Goal: Information Seeking & Learning: Learn about a topic

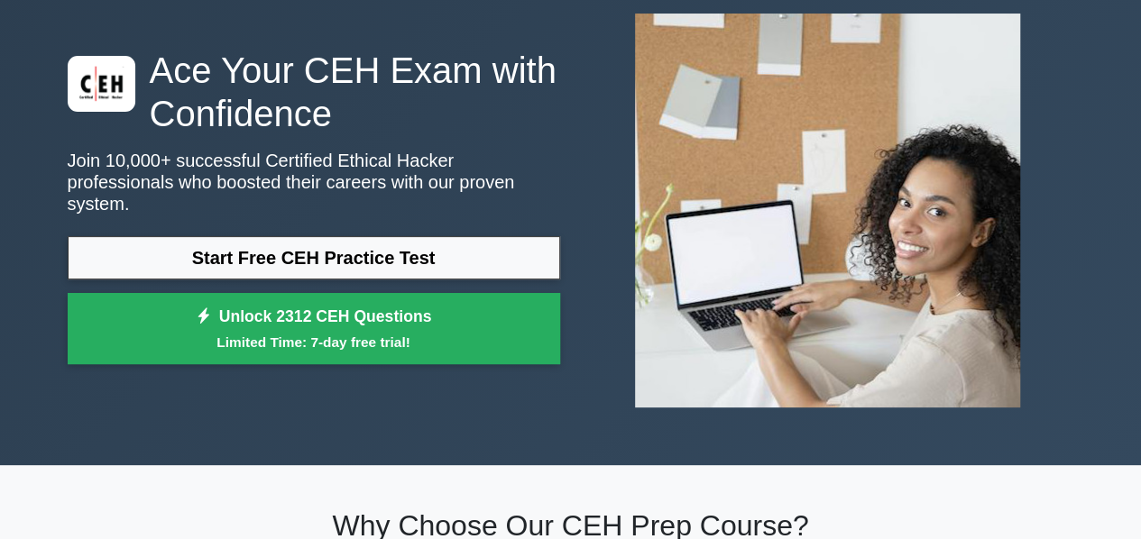
scroll to position [101, 0]
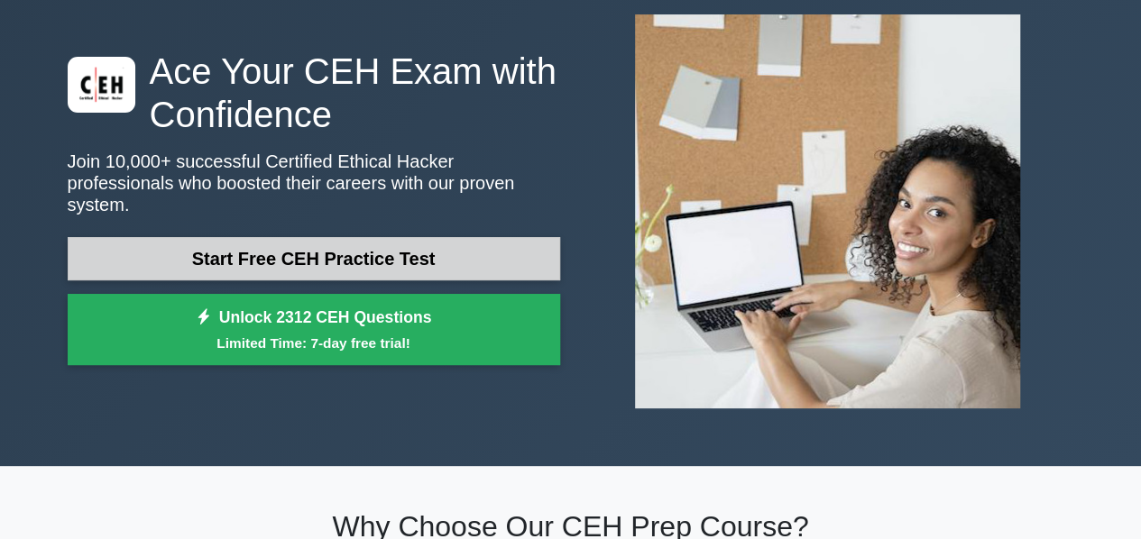
click at [341, 257] on link "Start Free CEH Practice Test" at bounding box center [314, 258] width 493 height 43
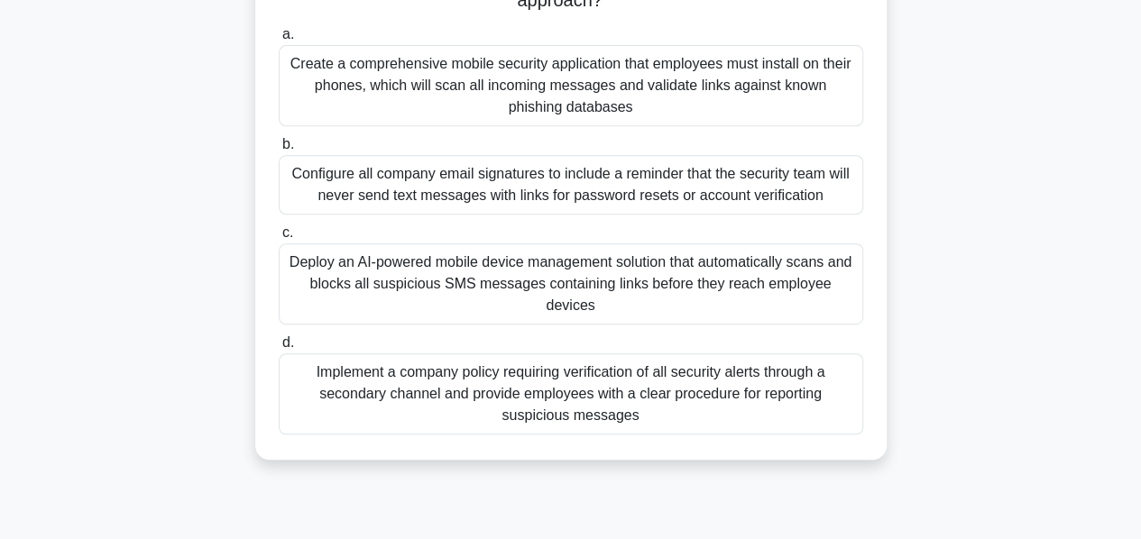
scroll to position [325, 0]
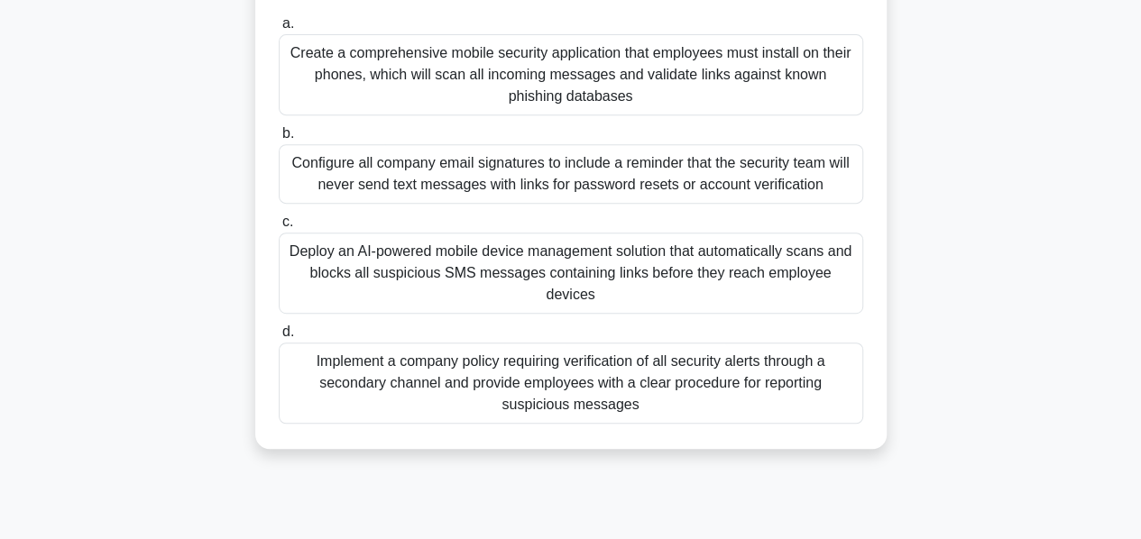
click at [808, 266] on div "Deploy an AI-powered mobile device management solution that automatically scans…" at bounding box center [571, 273] width 585 height 81
click at [279, 228] on input "c. Deploy an AI-powered mobile device management solution that automatically sc…" at bounding box center [279, 223] width 0 height 12
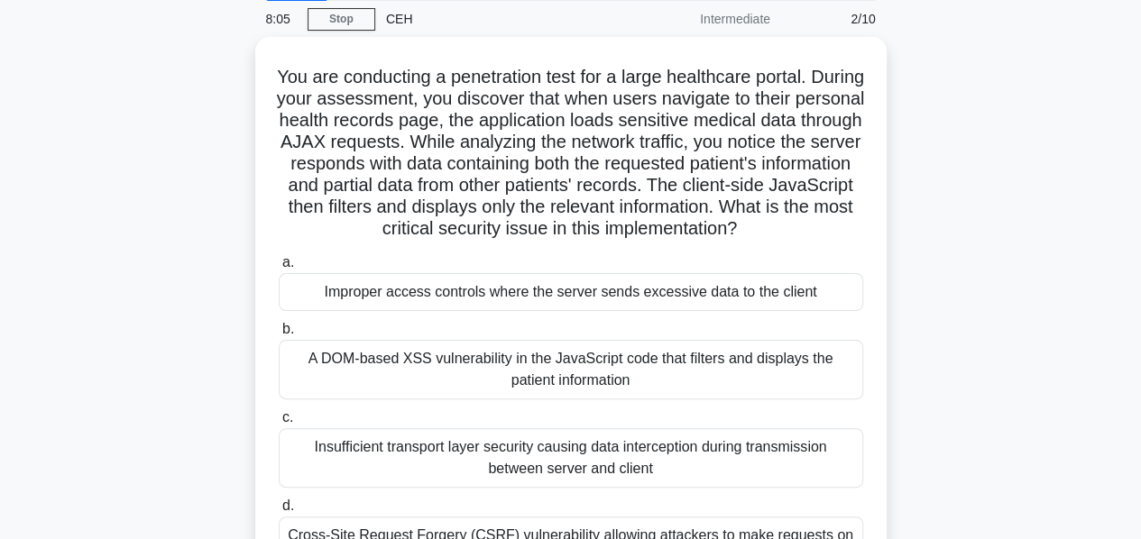
scroll to position [0, 0]
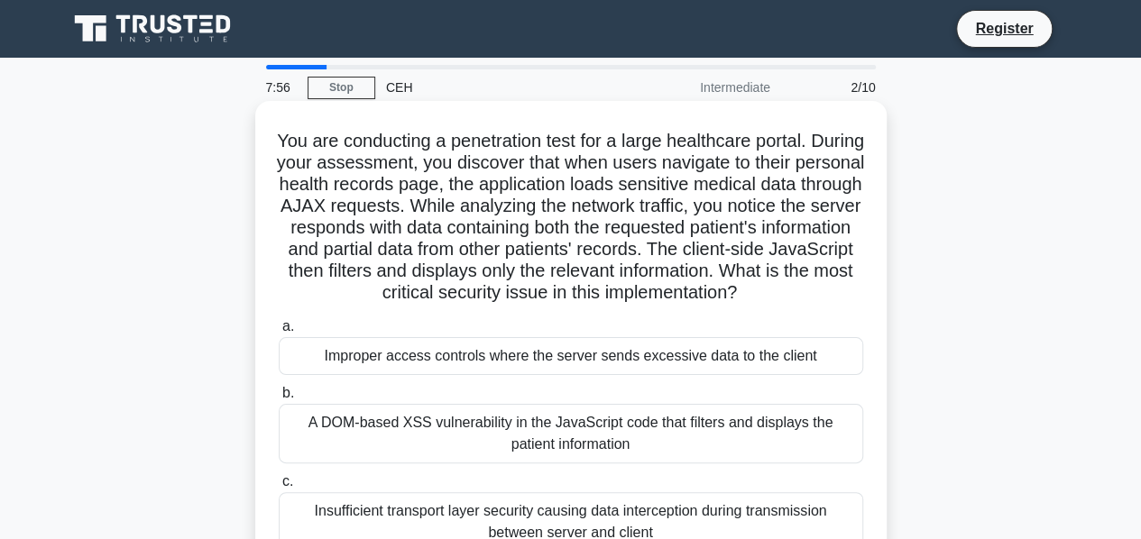
drag, startPoint x: 630, startPoint y: 311, endPoint x: 583, endPoint y: 298, distance: 48.8
click at [583, 298] on h5 "You are conducting a penetration test for a large healthcare portal. During you…" at bounding box center [571, 217] width 588 height 175
click at [736, 305] on h5 "You are conducting a penetration test for a large healthcare portal. During you…" at bounding box center [571, 217] width 588 height 175
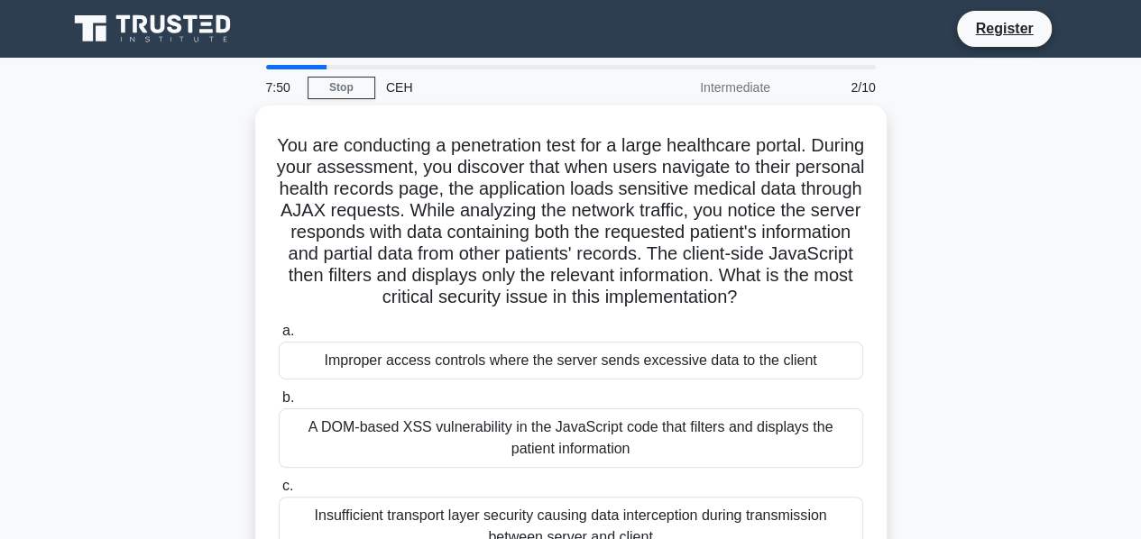
click at [865, 90] on div "2/10" at bounding box center [834, 87] width 106 height 36
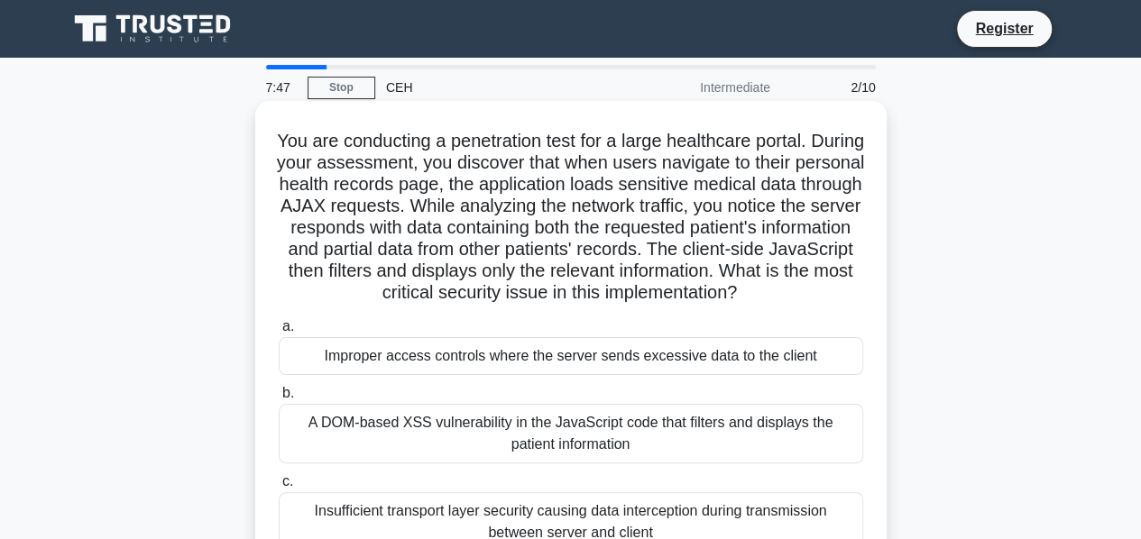
click at [737, 305] on icon ".spinner_0XTQ{transform-origin:center;animation:spinner_y6GP .75s linear infini…" at bounding box center [748, 294] width 22 height 22
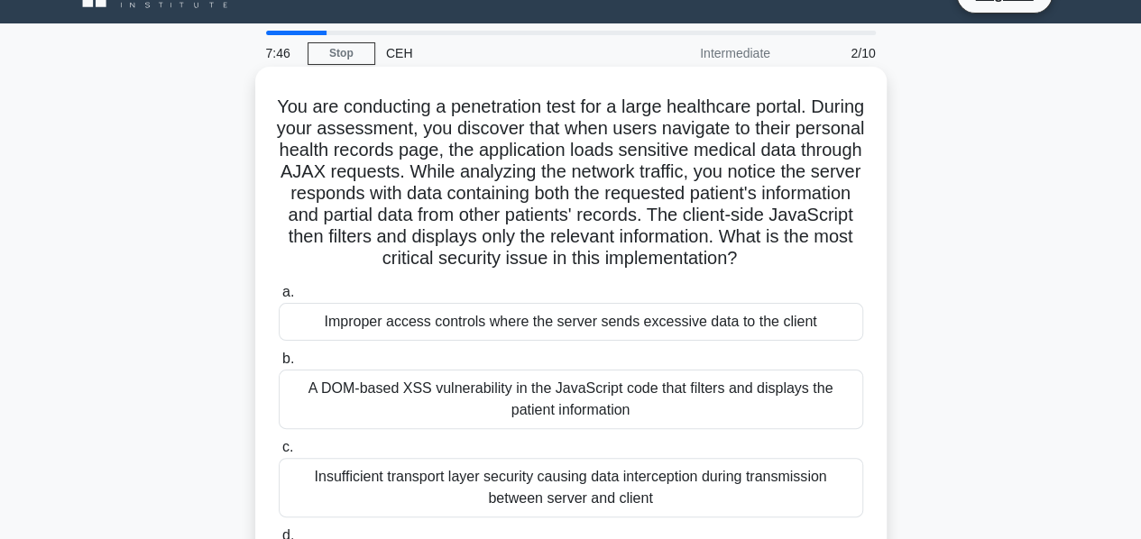
click at [633, 313] on label "a. Improper access controls where the server sends excessive data to the client" at bounding box center [571, 311] width 585 height 60
click at [279, 299] on input "a. Improper access controls where the server sends excessive data to the client" at bounding box center [279, 293] width 0 height 12
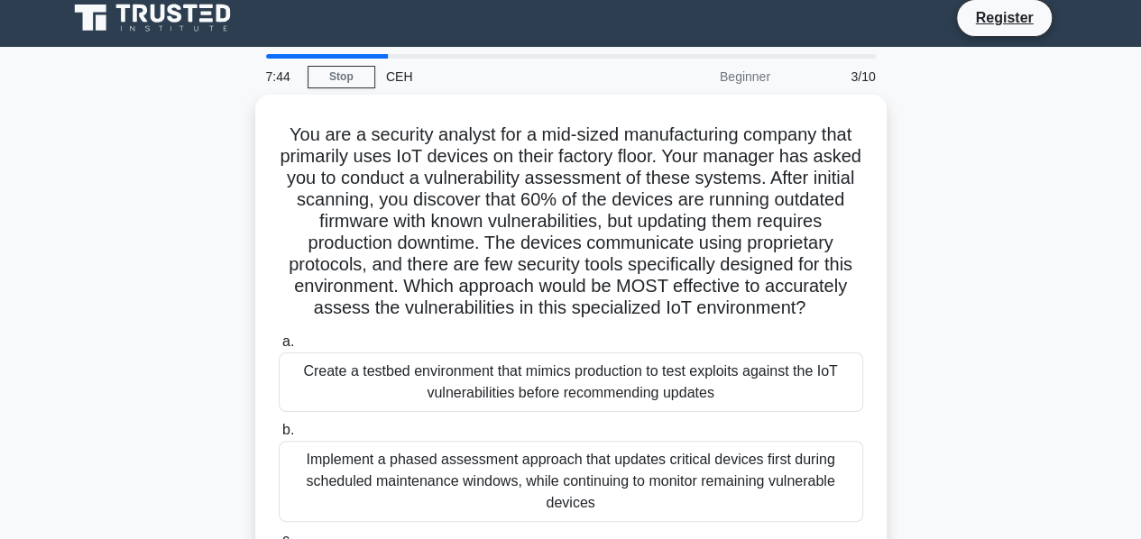
click at [633, 313] on h5 "You are a security analyst for a mid-sized manufacturing company that primarily…" at bounding box center [571, 222] width 588 height 197
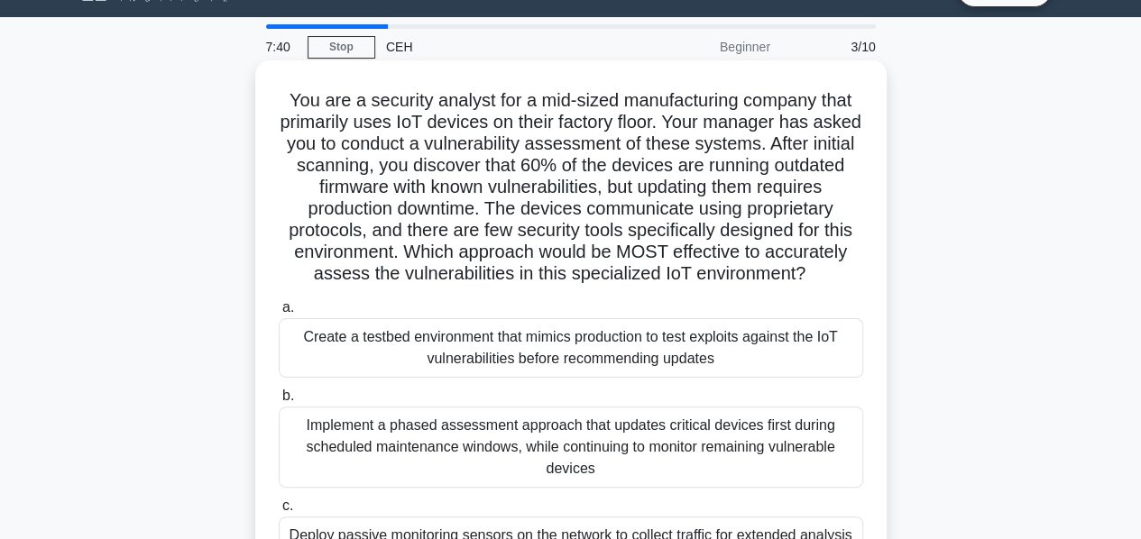
scroll to position [41, 0]
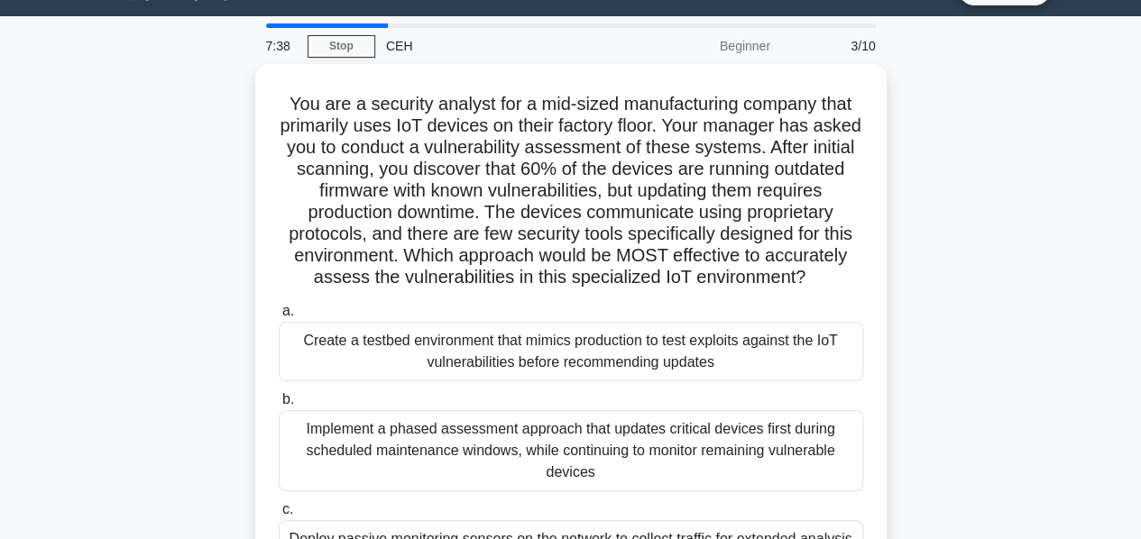
click at [1023, 172] on div "You are a security analyst for a mid-sized manufacturing company that primarily…" at bounding box center [571, 389] width 1028 height 651
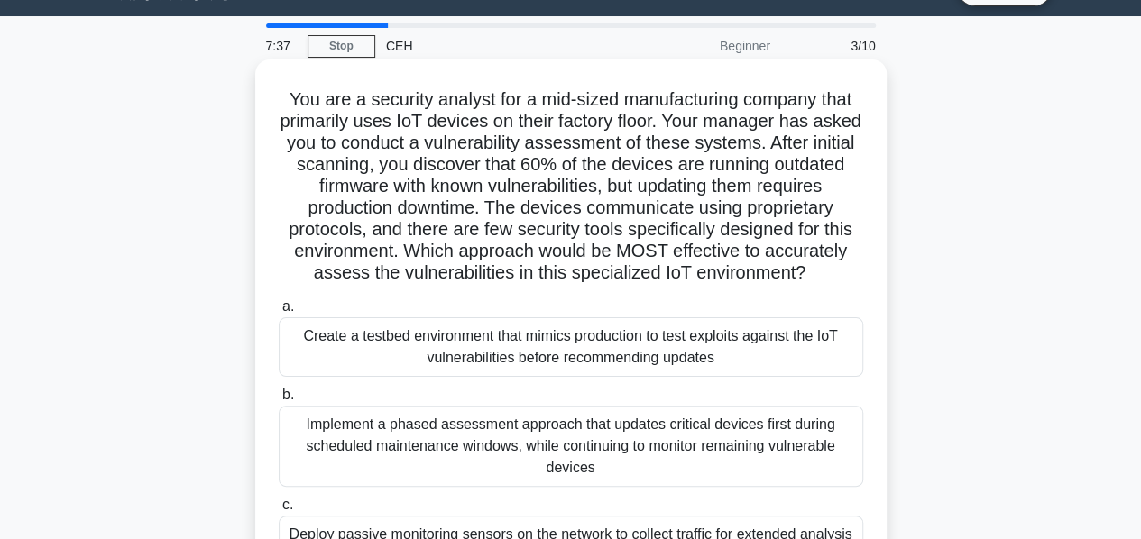
click at [722, 257] on h5 "You are a security analyst for a mid-sized manufacturing company that primarily…" at bounding box center [571, 186] width 588 height 197
copy div "7:37 Stop CEH Beginner 3/10 You are a security analyst for a mid-sized manufact…"
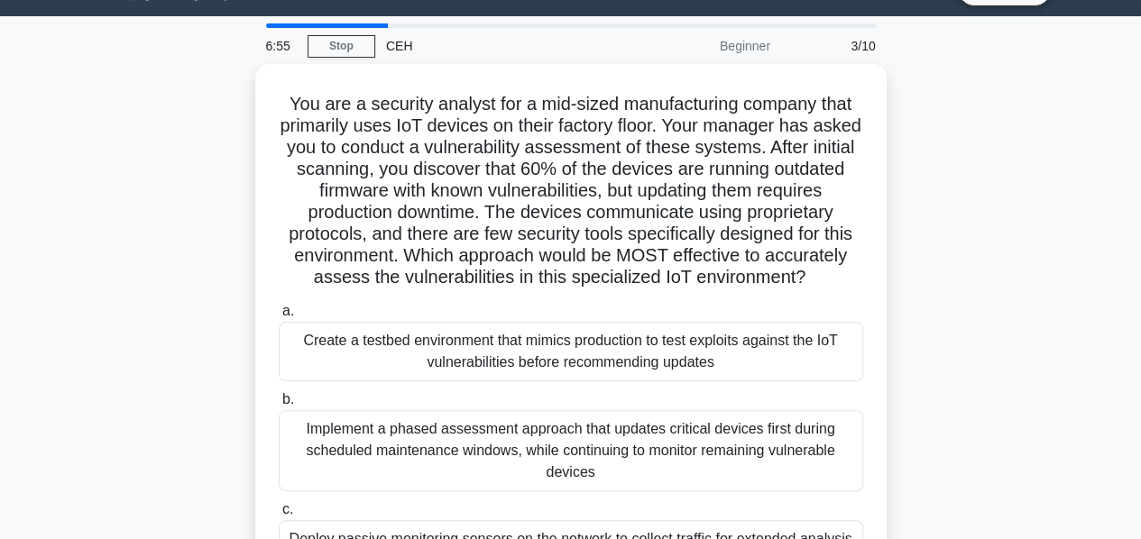
click at [126, 335] on div "You are a security analyst for a mid-sized manufacturing company that primarily…" at bounding box center [571, 389] width 1028 height 651
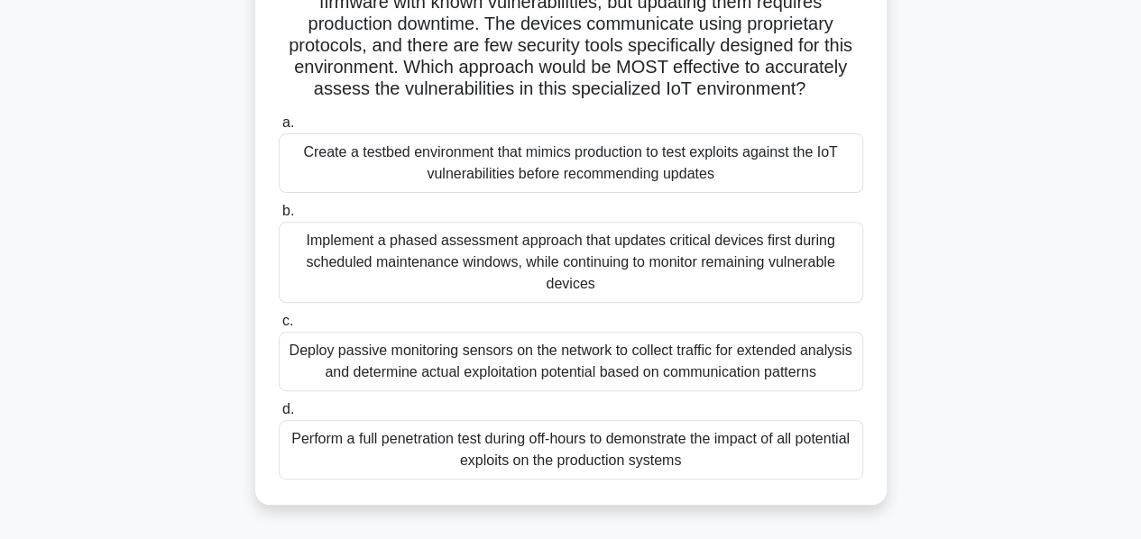
scroll to position [227, 0]
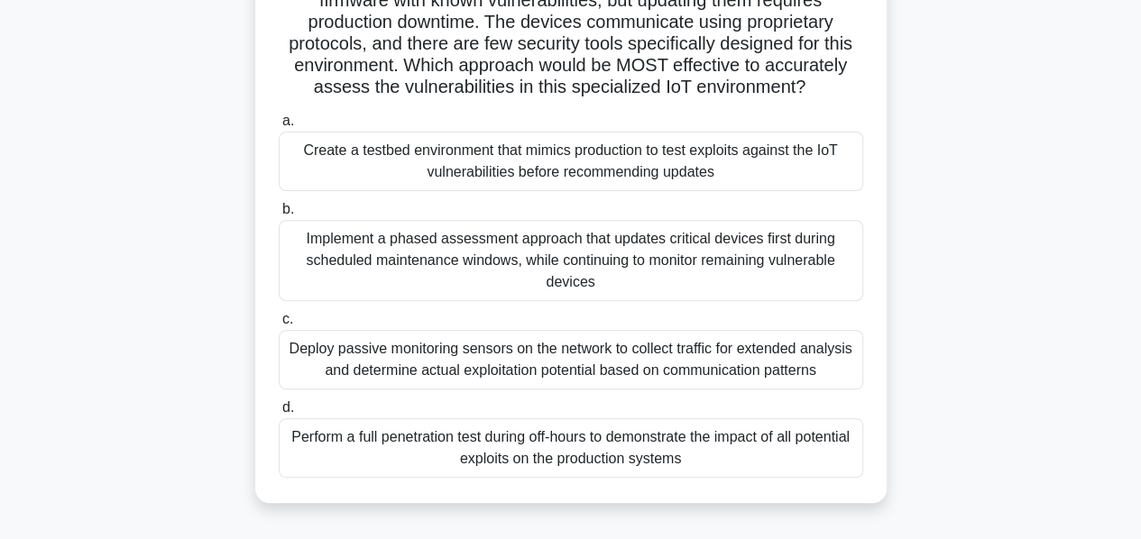
click at [447, 255] on div "Implement a phased assessment approach that updates critical devices first duri…" at bounding box center [571, 260] width 585 height 81
click at [279, 216] on input "b. Implement a phased assessment approach that updates critical devices first d…" at bounding box center [279, 210] width 0 height 12
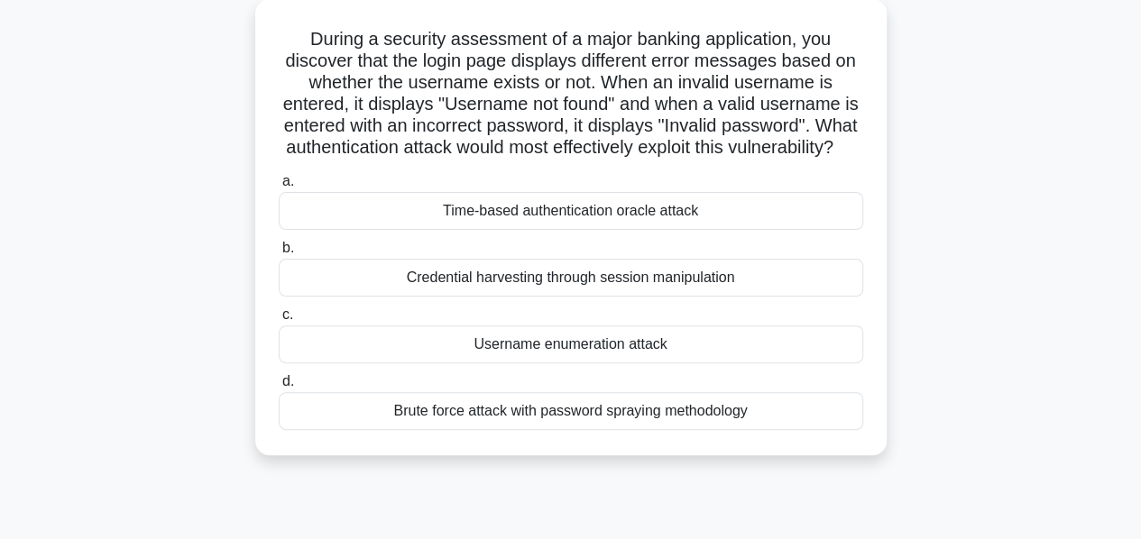
scroll to position [0, 0]
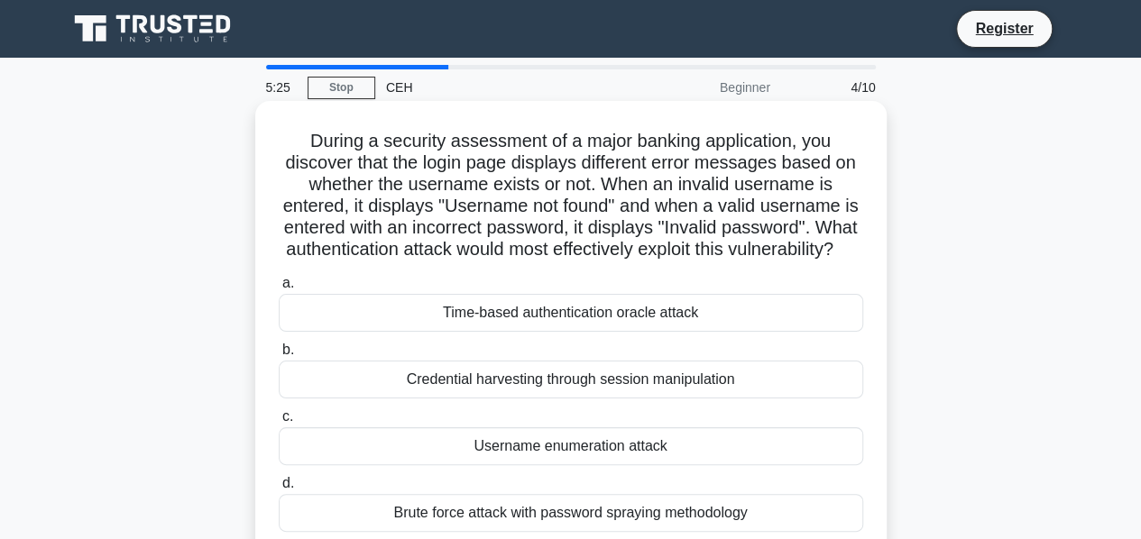
copy div "5:26 Stop CEH Beginner 4/10 During a security assessment of a major banking app…"
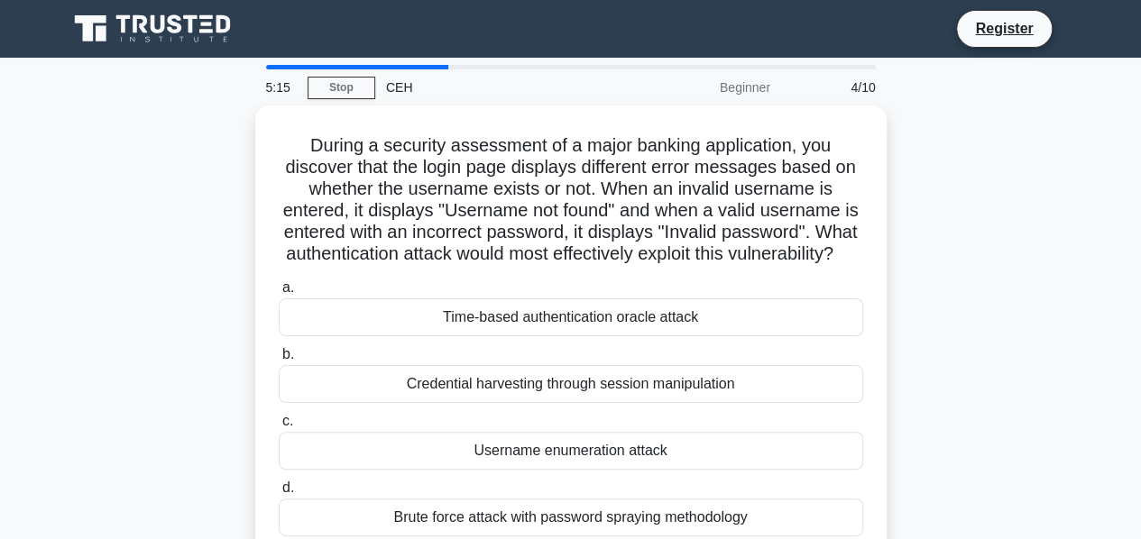
click at [1016, 211] on div "During a security assessment of a major banking application, you discover that …" at bounding box center [571, 345] width 1028 height 478
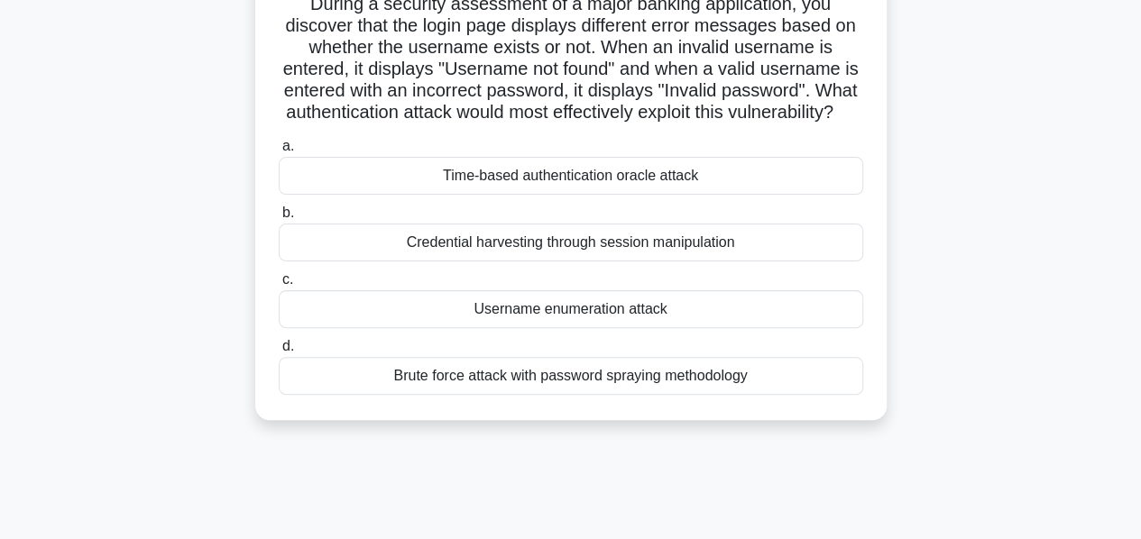
scroll to position [138, 0]
click at [584, 261] on div "Credential harvesting through session manipulation" at bounding box center [571, 242] width 585 height 38
click at [279, 218] on input "b. Credential harvesting through session manipulation" at bounding box center [279, 213] width 0 height 12
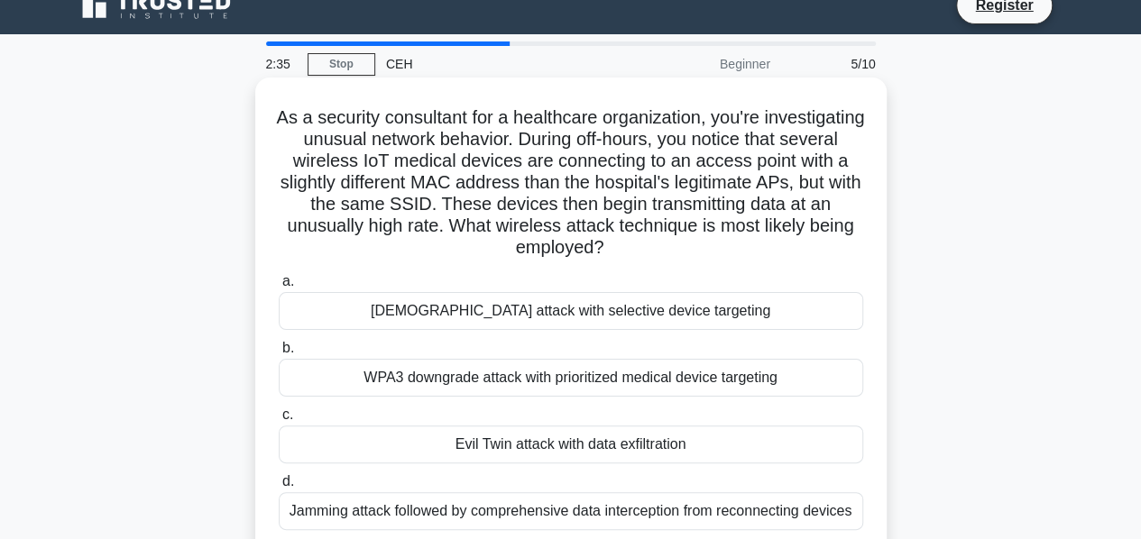
scroll to position [0, 0]
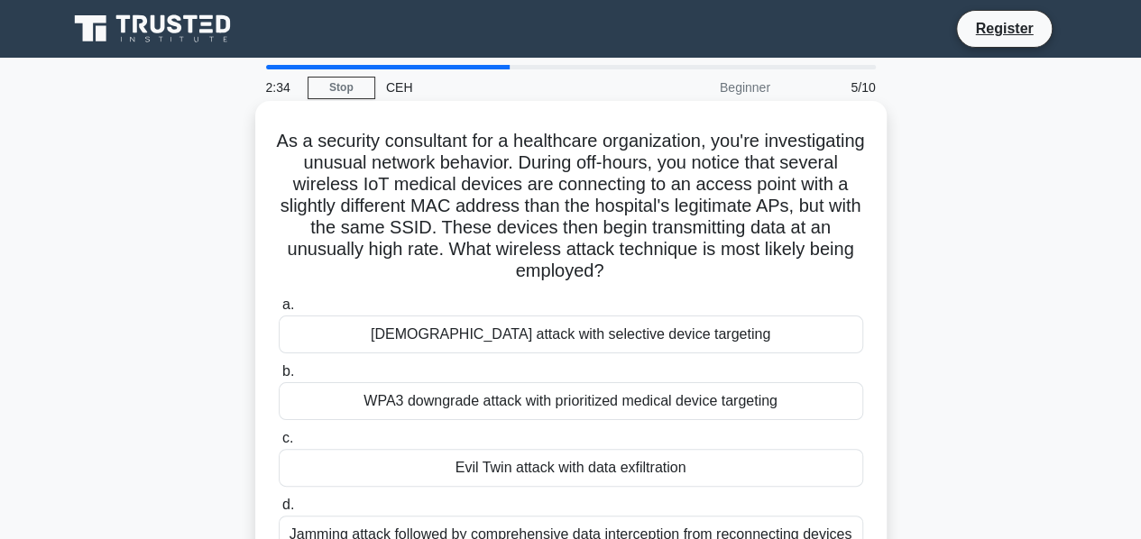
copy div "2:35 Stop CEH Beginner 5/10 As a security consultant for a healthcare organizat…"
click at [862, 281] on h5 "As a security consultant for a healthcare organization, you're investigating un…" at bounding box center [571, 206] width 588 height 153
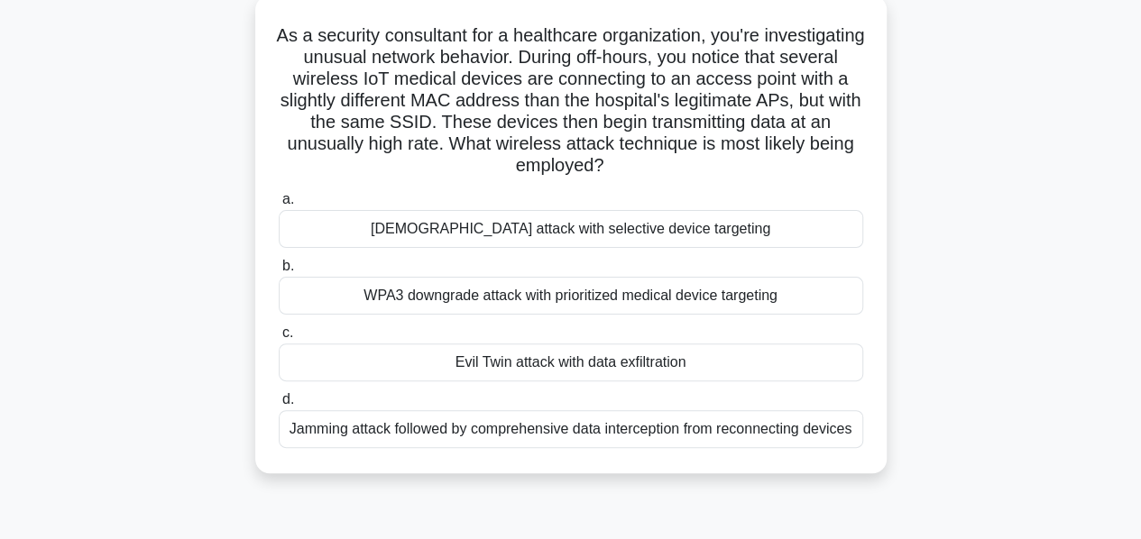
scroll to position [92, 0]
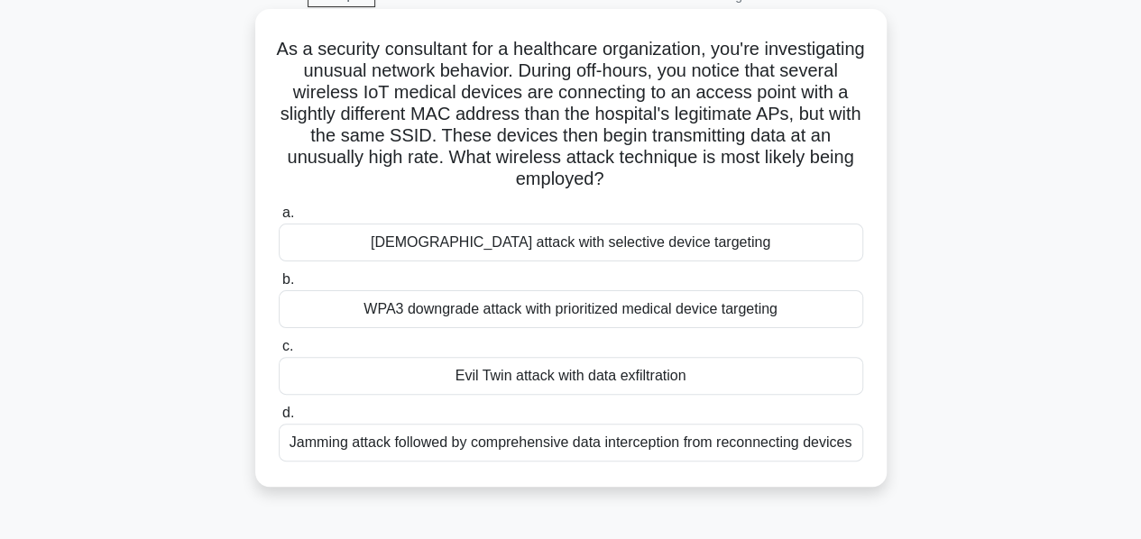
click at [696, 249] on div "Karma attack with selective device targeting" at bounding box center [571, 243] width 585 height 38
click at [279, 219] on input "a. Karma attack with selective device targeting" at bounding box center [279, 213] width 0 height 12
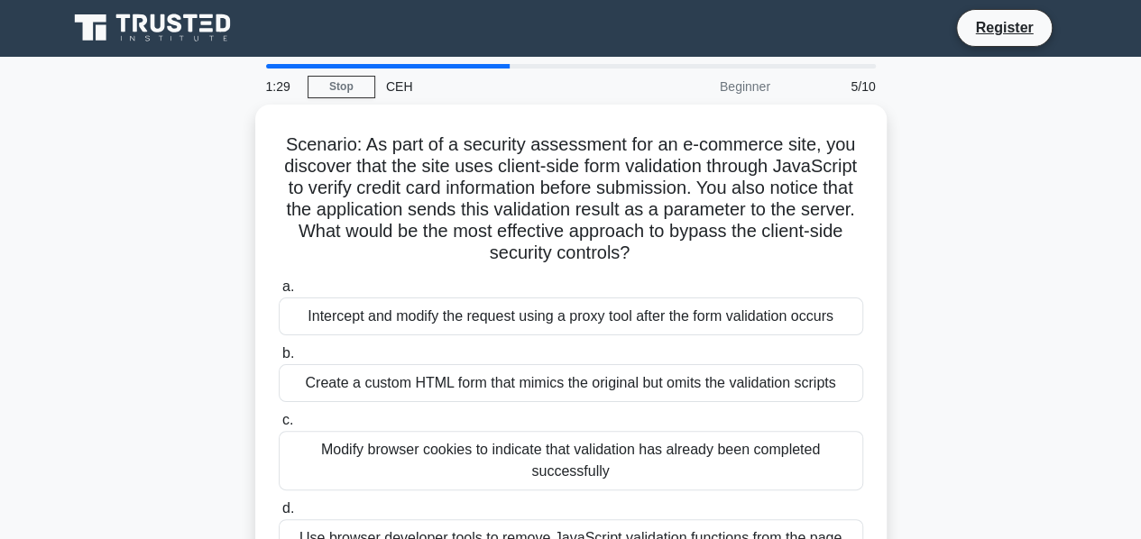
scroll to position [0, 0]
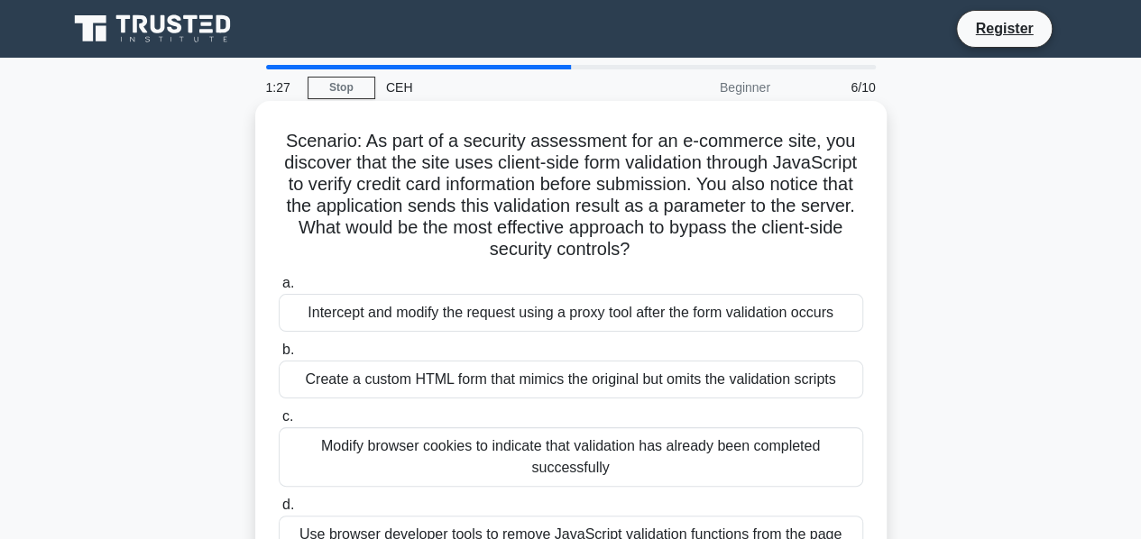
click at [733, 198] on h5 "Scenario: As part of a security assessment for an e-commerce site, you discover…" at bounding box center [571, 196] width 588 height 132
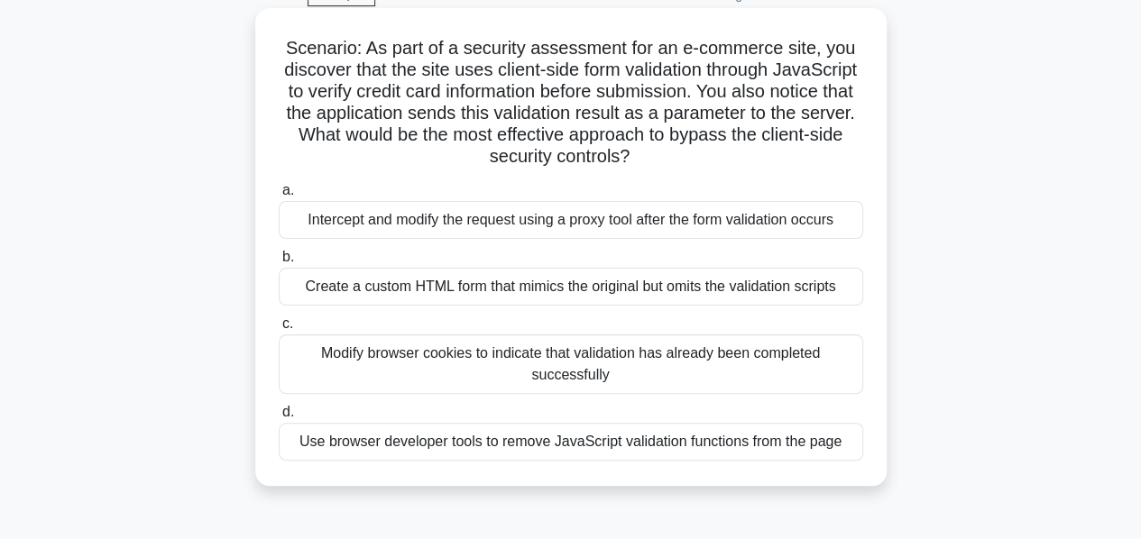
scroll to position [97, 0]
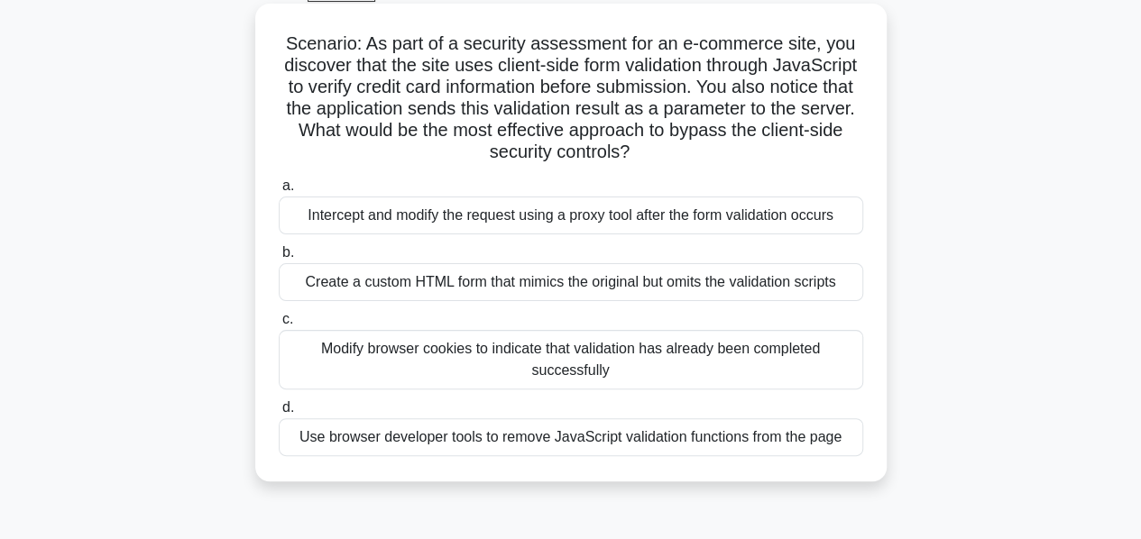
click at [740, 270] on div "Create a custom HTML form that mimics the original but omits the validation scr…" at bounding box center [571, 282] width 585 height 38
click at [279, 259] on input "b. Create a custom HTML form that mimics the original but omits the validation …" at bounding box center [279, 253] width 0 height 12
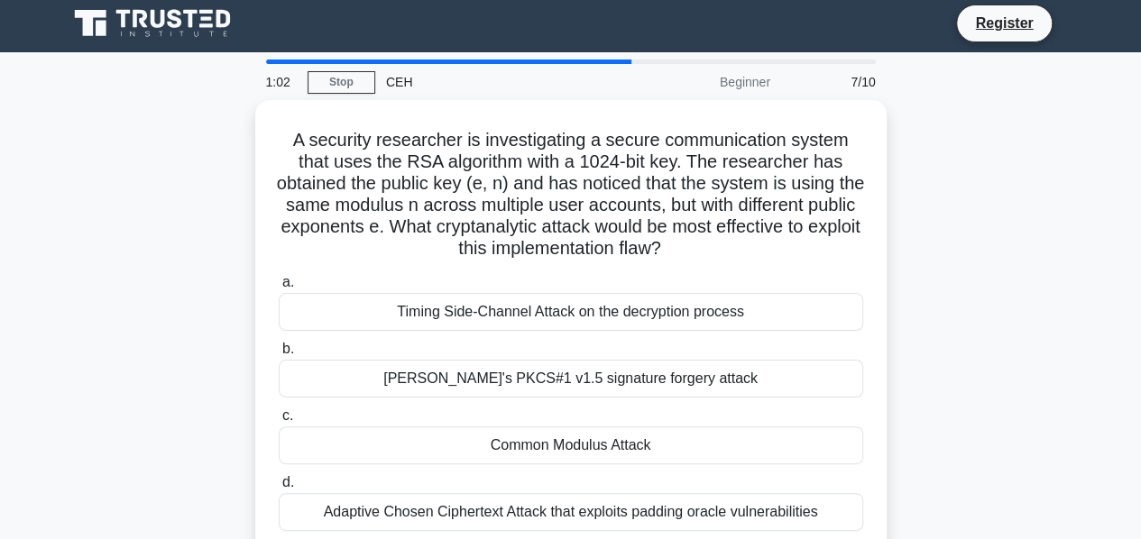
scroll to position [0, 0]
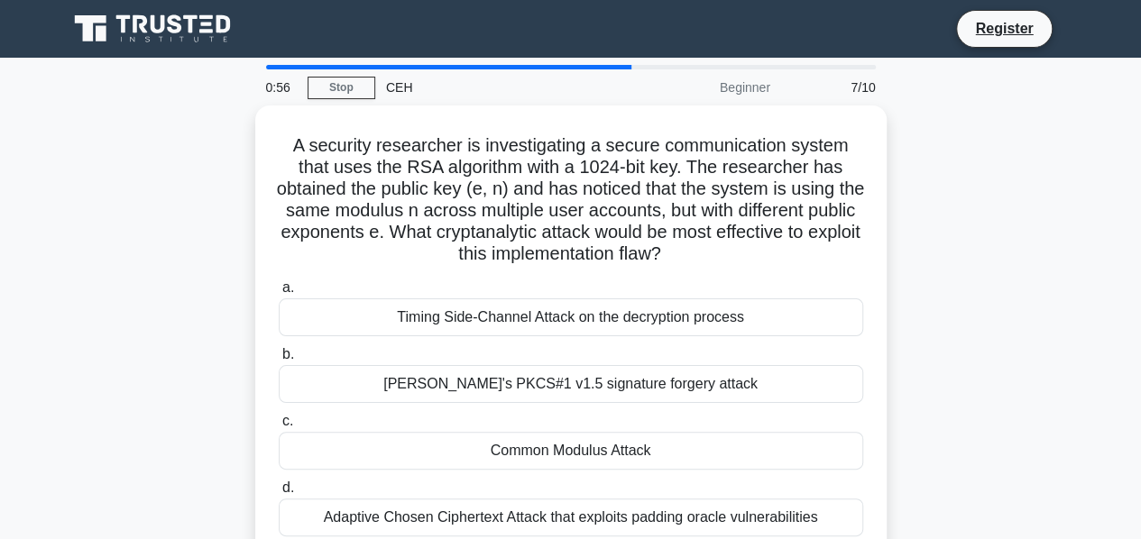
copy div "0:57 Stop CEH Beginner 7/10 A security researcher is investigating a secure com…"
click at [1091, 282] on main "0:49 Stop CEH Beginner 7/10 A security researcher is investigating a secure com…" at bounding box center [570, 516] width 1141 height 917
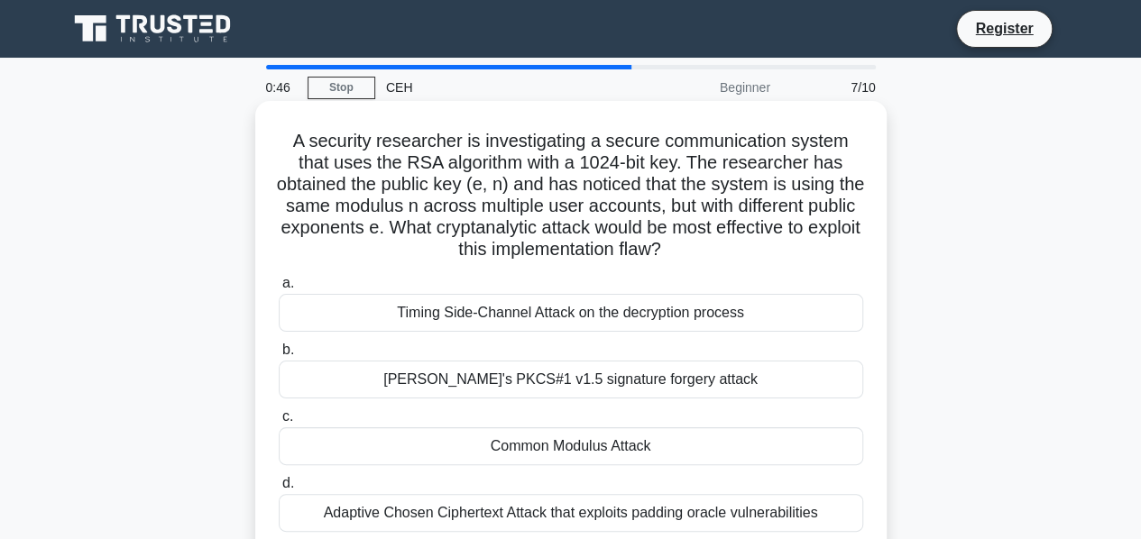
scroll to position [40, 0]
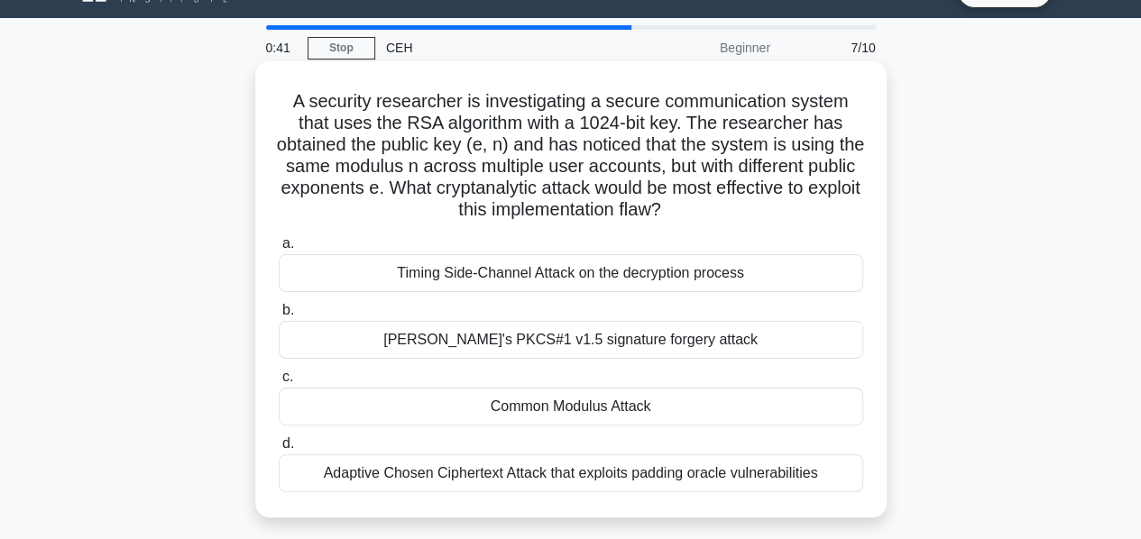
click at [632, 287] on div "Timing Side-Channel Attack on the decryption process" at bounding box center [571, 273] width 585 height 38
click at [279, 250] on input "a. Timing Side-Channel Attack on the decryption process" at bounding box center [279, 244] width 0 height 12
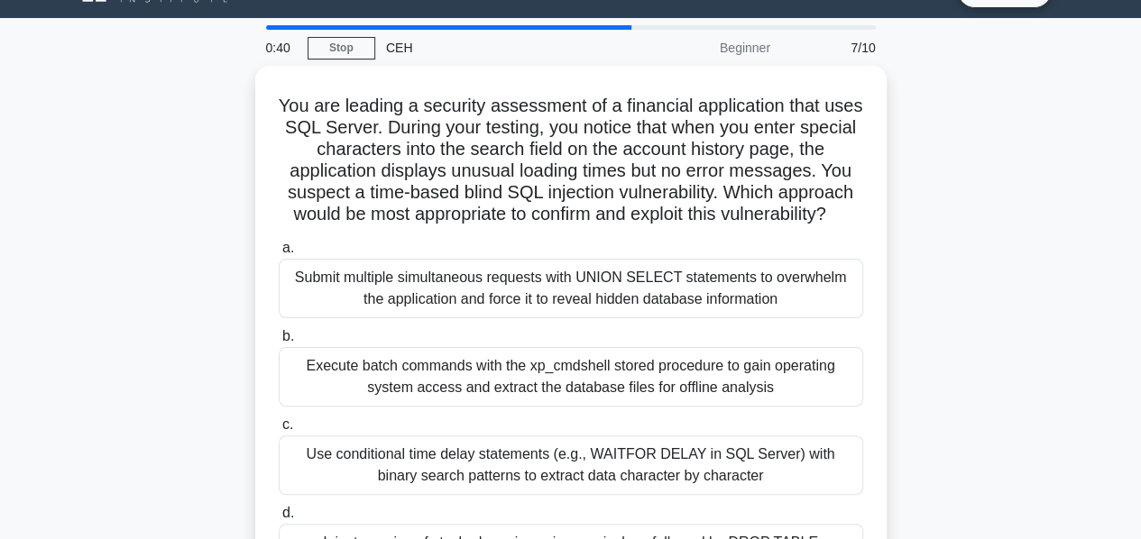
scroll to position [0, 0]
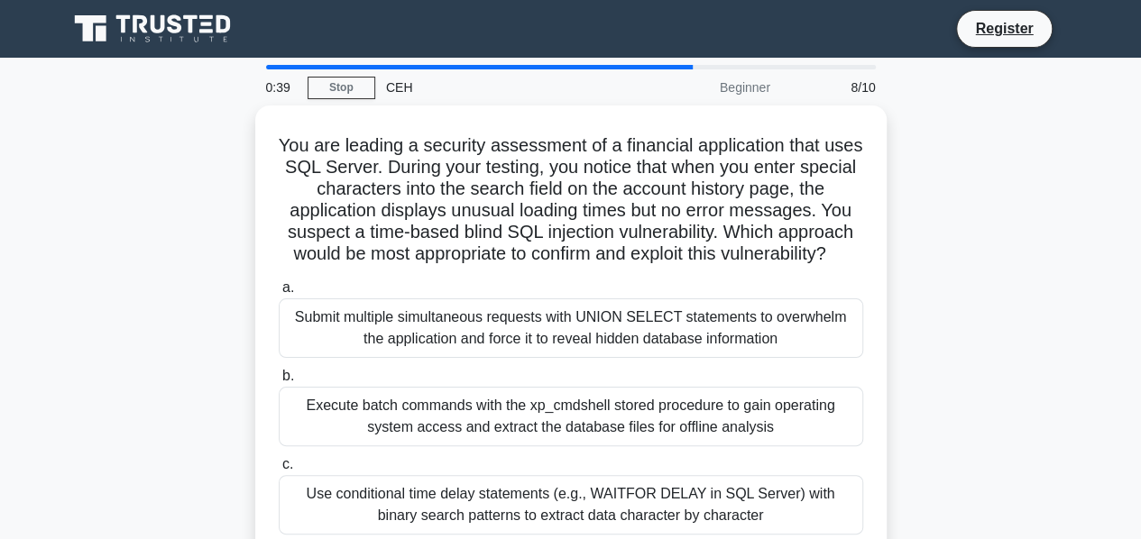
click at [632, 287] on label "a. Submit multiple simultaneous requests with UNION SELECT statements to overwh…" at bounding box center [571, 317] width 585 height 81
click at [279, 287] on input "a. Submit multiple simultaneous requests with UNION SELECT statements to overwh…" at bounding box center [279, 288] width 0 height 12
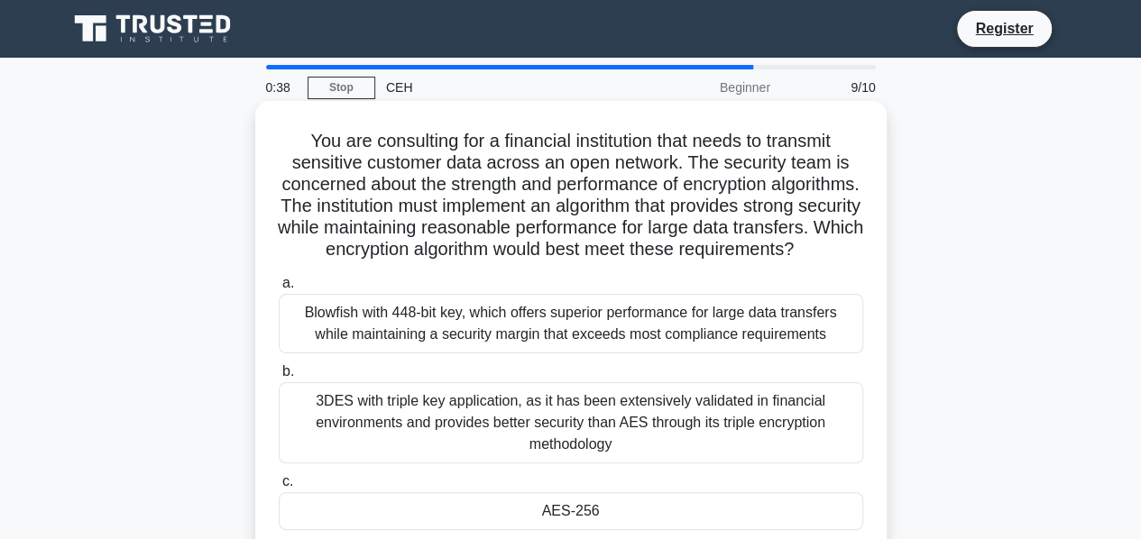
click at [613, 354] on div "Blowfish with 448-bit key, which offers superior performance for large data tra…" at bounding box center [571, 324] width 585 height 60
click at [279, 290] on input "a. Blowfish with 448-bit key, which offers superior performance for large data …" at bounding box center [279, 284] width 0 height 12
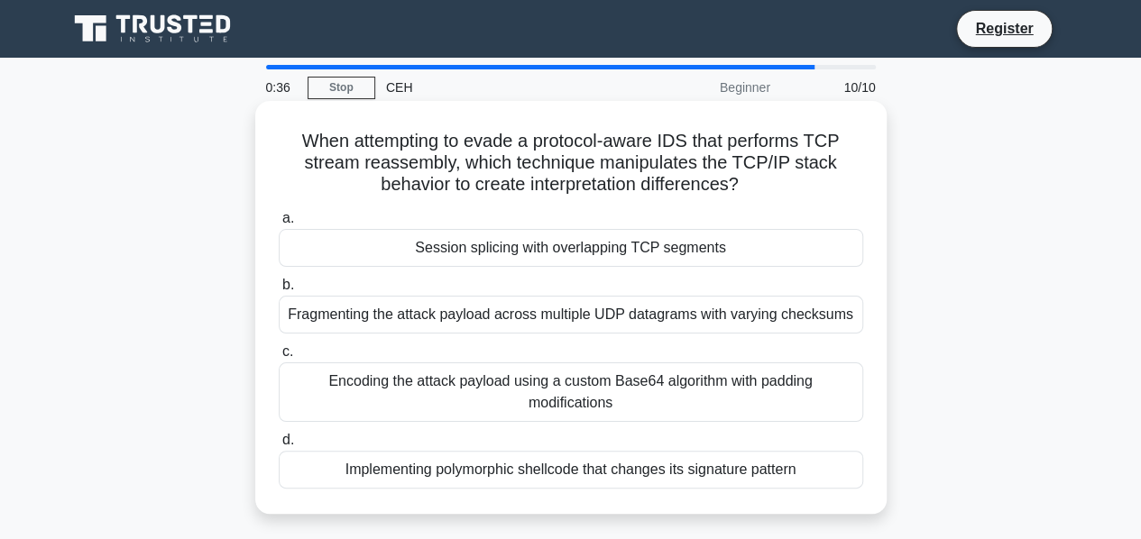
click at [626, 268] on div "a. Session splicing with overlapping TCP segments b. Fragmenting the attack pay…" at bounding box center [571, 348] width 606 height 289
click at [660, 258] on div "Session splicing with overlapping TCP segments" at bounding box center [571, 248] width 585 height 38
click at [279, 225] on input "a. Session splicing with overlapping TCP segments" at bounding box center [279, 219] width 0 height 12
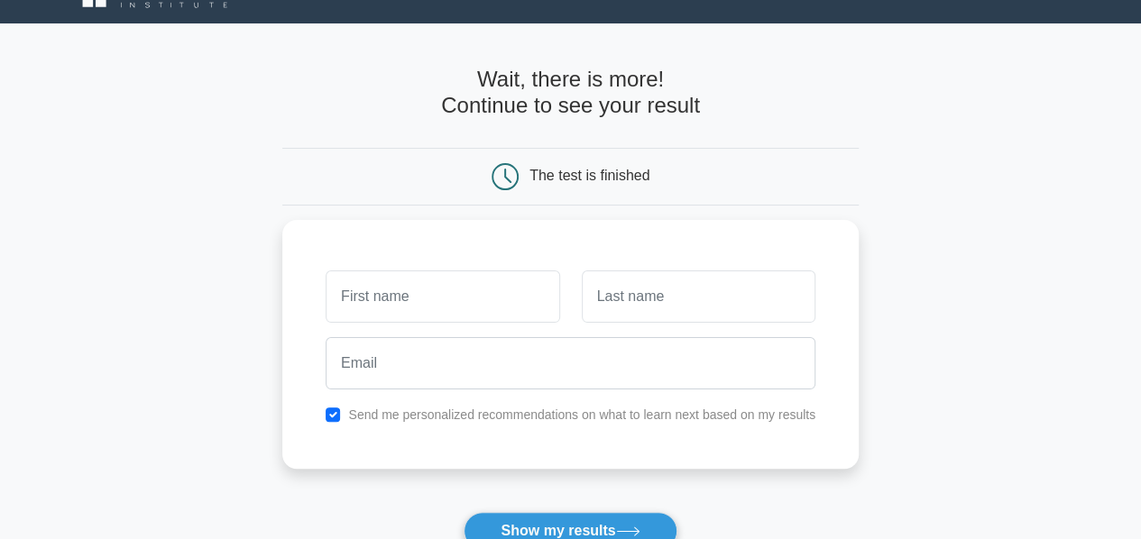
scroll to position [36, 0]
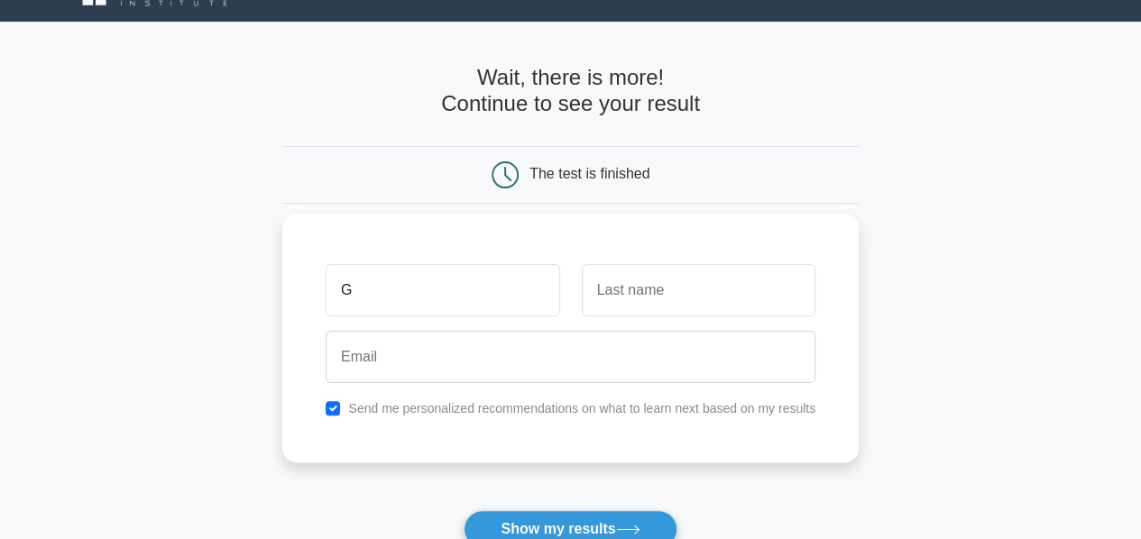
type input "[PERSON_NAME]"
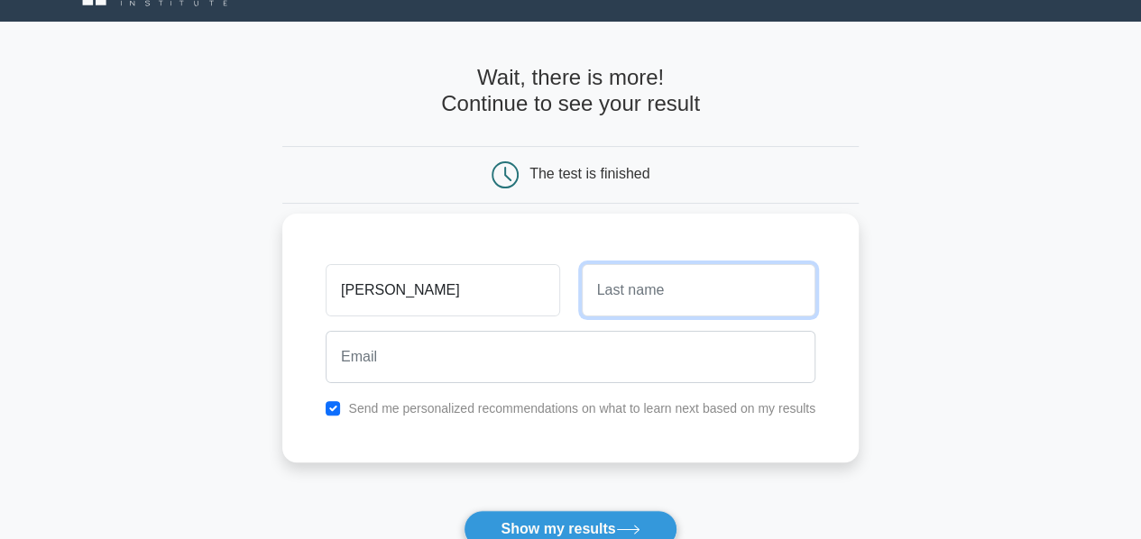
click at [648, 295] on input "text" at bounding box center [699, 290] width 234 height 52
type input "[PERSON_NAME]"
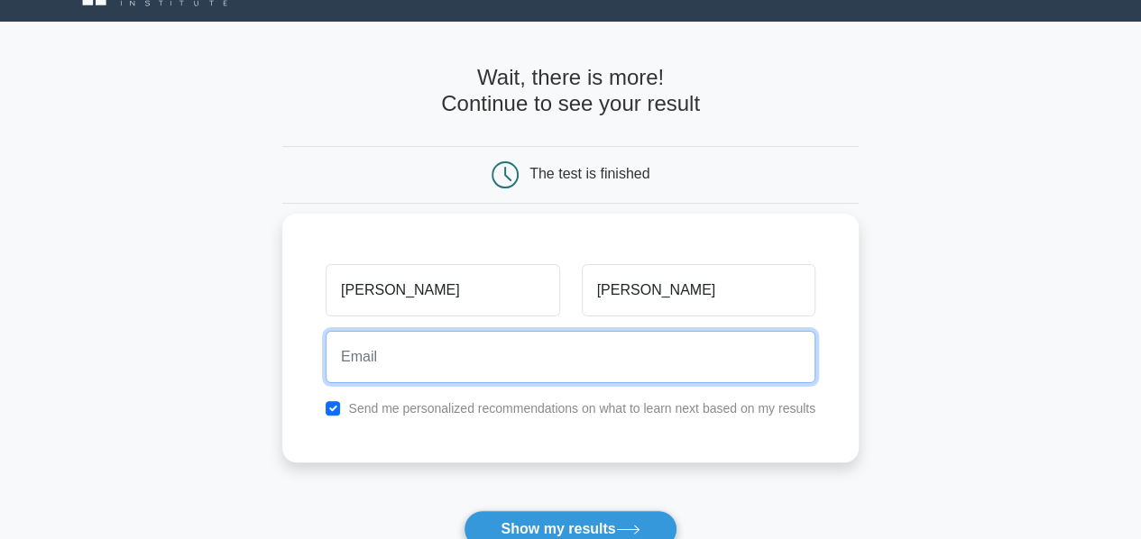
click at [607, 350] on input "email" at bounding box center [571, 357] width 490 height 52
type input "[EMAIL_ADDRESS][DOMAIN_NAME]"
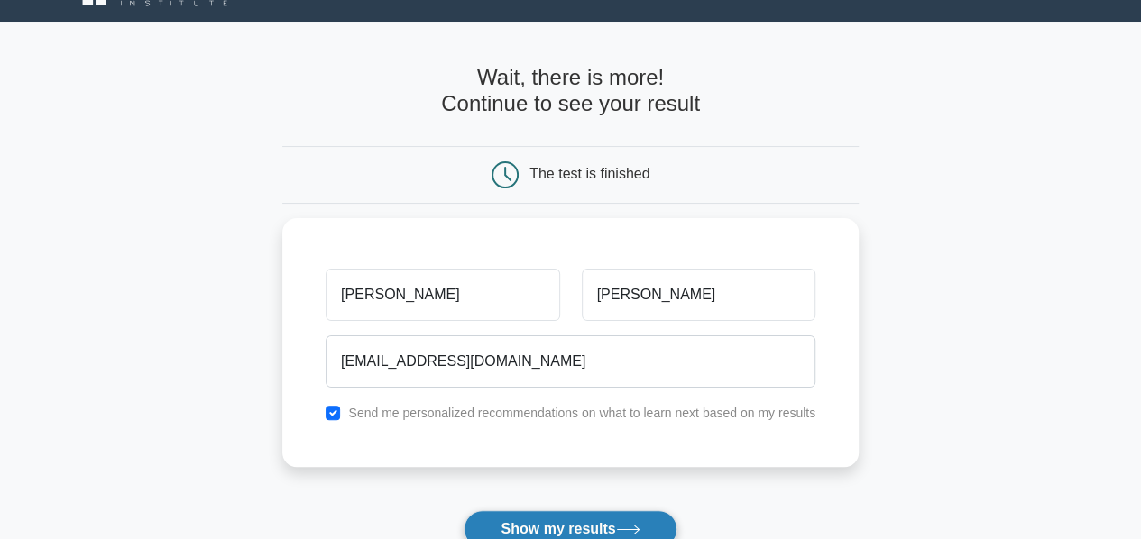
click at [549, 522] on button "Show my results" at bounding box center [570, 530] width 213 height 38
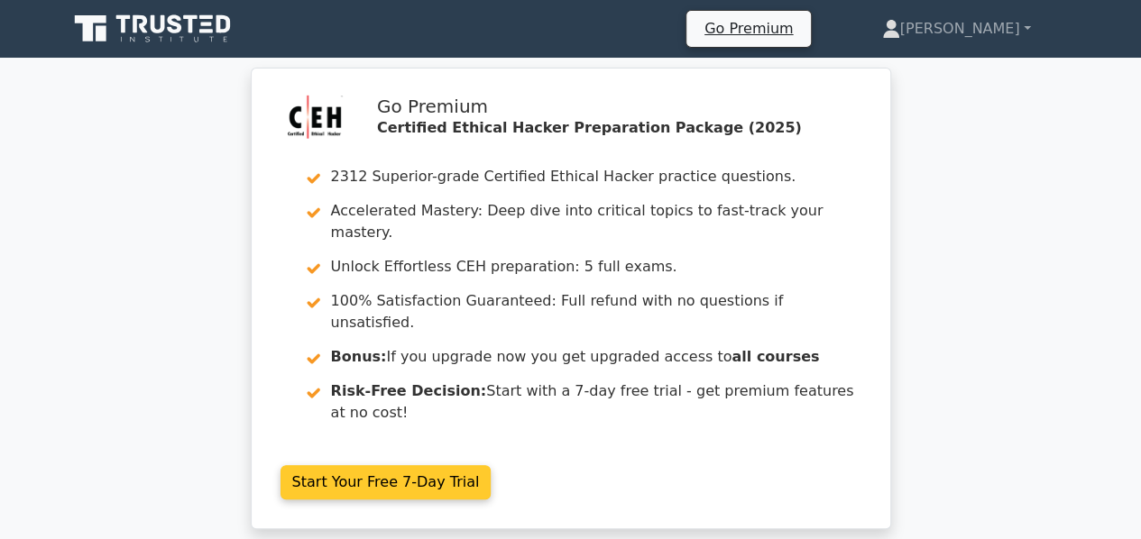
drag, startPoint x: 0, startPoint y: 0, endPoint x: 661, endPoint y: 278, distance: 717.3
click at [492, 466] on link "Start Your Free 7-Day Trial" at bounding box center [386, 483] width 211 height 34
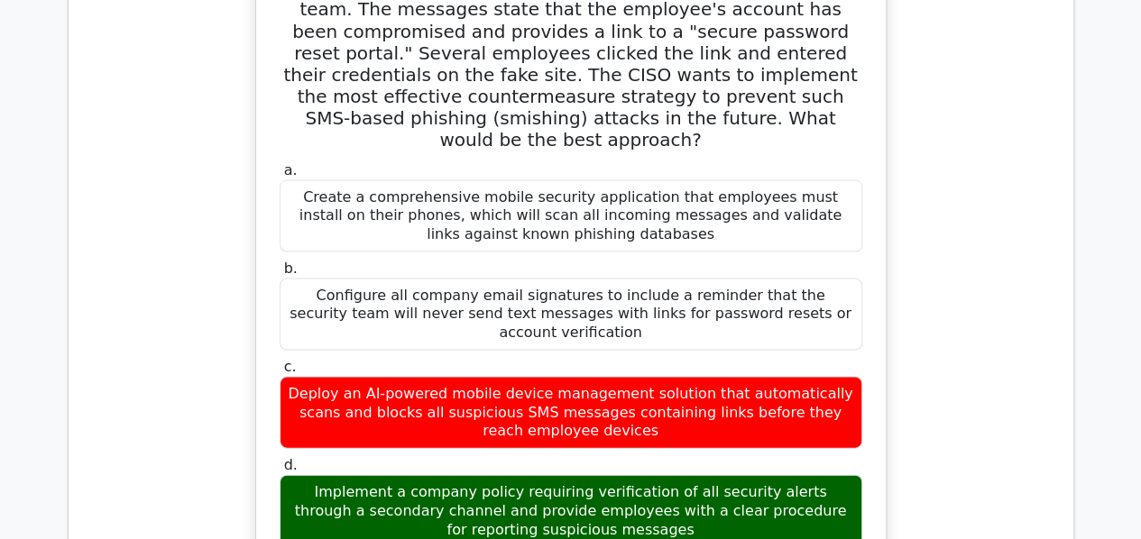
scroll to position [1689, 0]
